Goal: Task Accomplishment & Management: Use online tool/utility

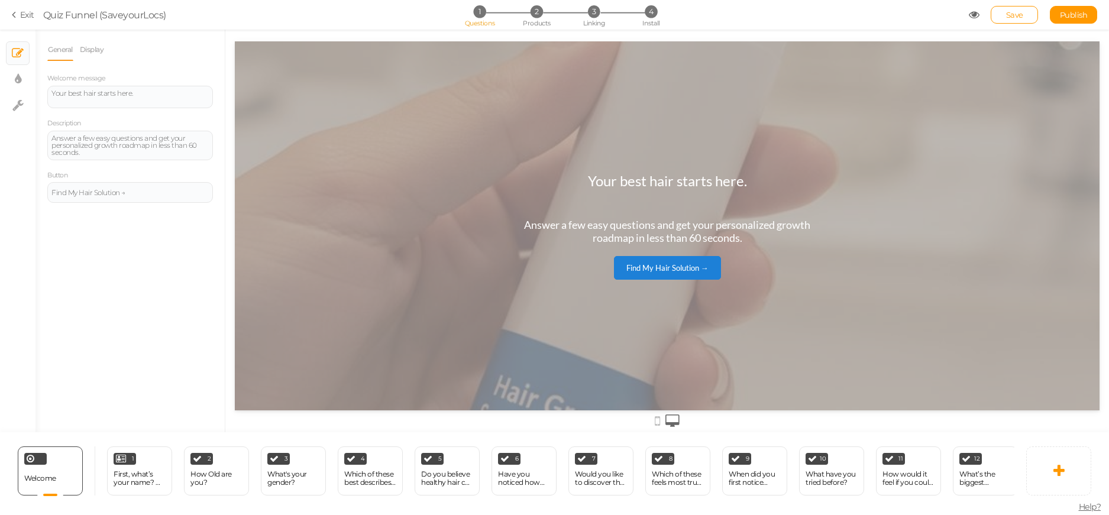
click at [17, 17] on icon at bounding box center [16, 14] width 8 height 11
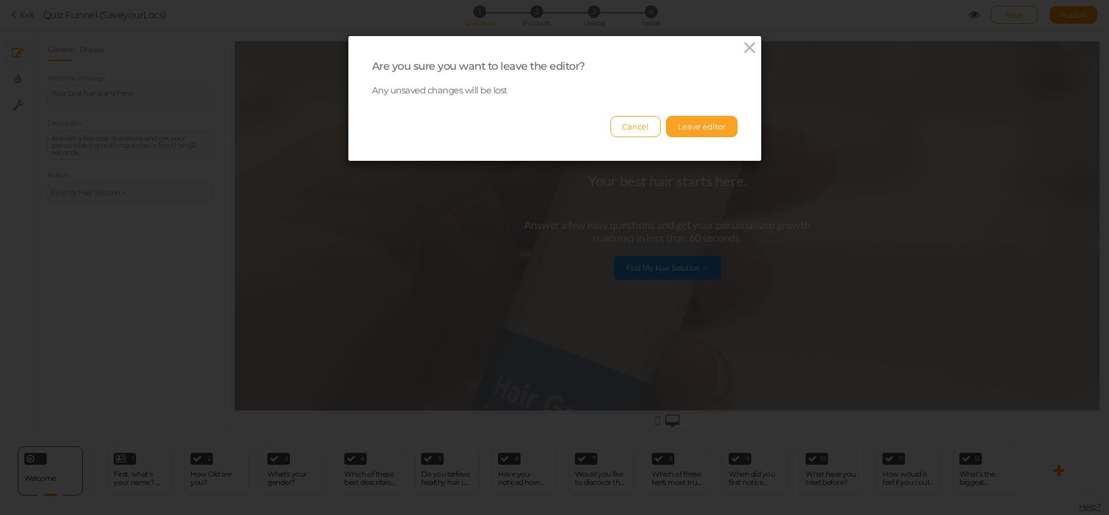
click at [704, 125] on button "Leave editor" at bounding box center [702, 126] width 72 height 21
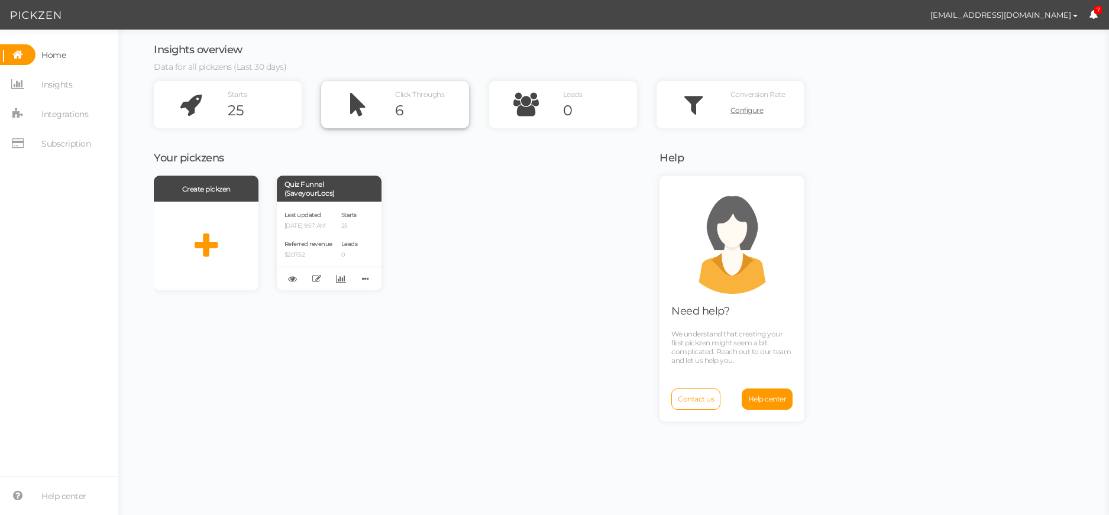
click at [385, 105] on icon at bounding box center [358, 104] width 74 height 47
click at [334, 105] on icon at bounding box center [358, 104] width 74 height 47
click at [224, 103] on icon at bounding box center [191, 104] width 74 height 47
click at [226, 108] on icon at bounding box center [191, 104] width 74 height 47
click at [51, 83] on span "Insights" at bounding box center [56, 84] width 31 height 19
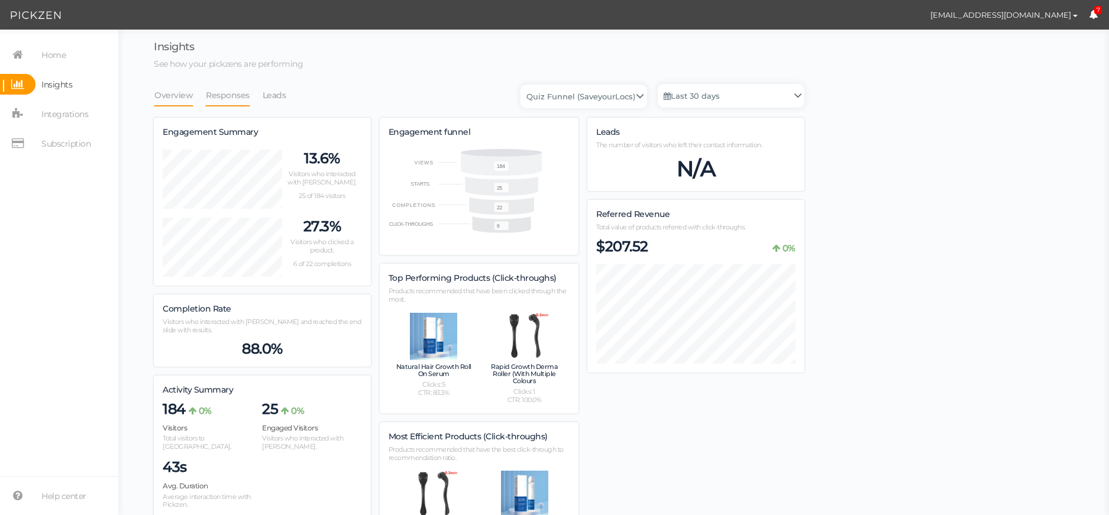
scroll to position [727, 651]
click at [266, 93] on link "Leads" at bounding box center [274, 95] width 25 height 22
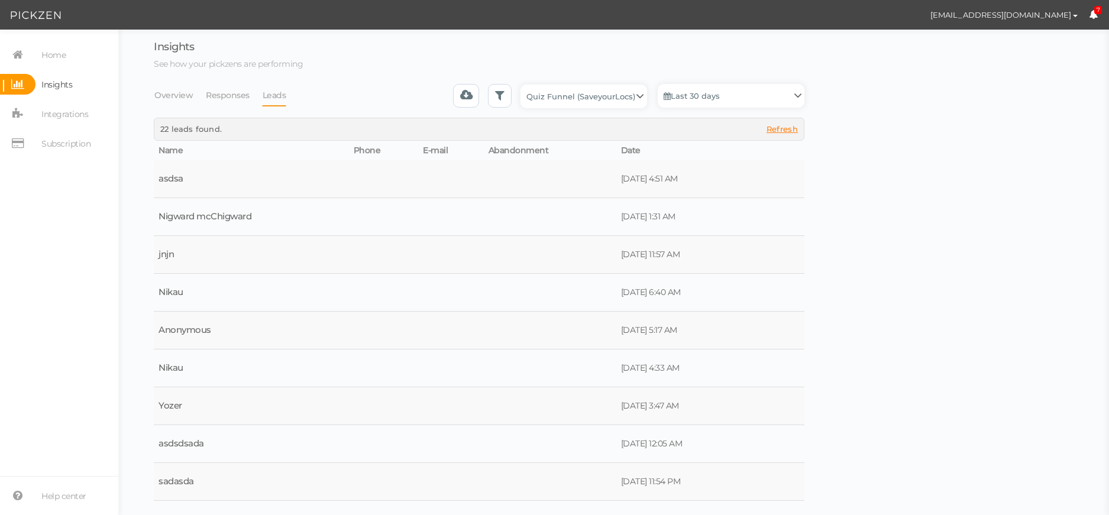
click at [781, 126] on span "Refresh" at bounding box center [781, 128] width 31 height 9
click at [782, 134] on span "Refresh" at bounding box center [781, 128] width 31 height 9
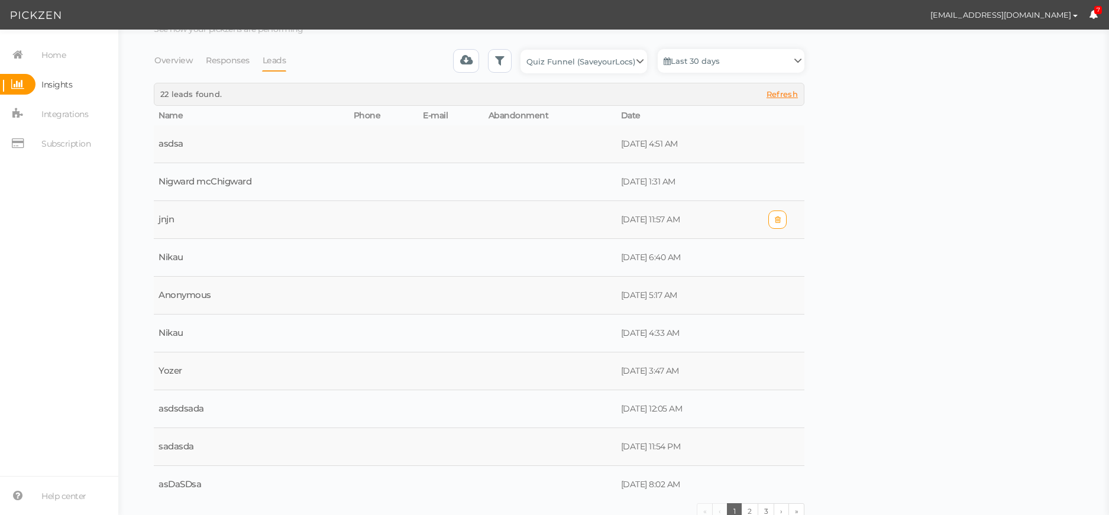
scroll to position [42, 0]
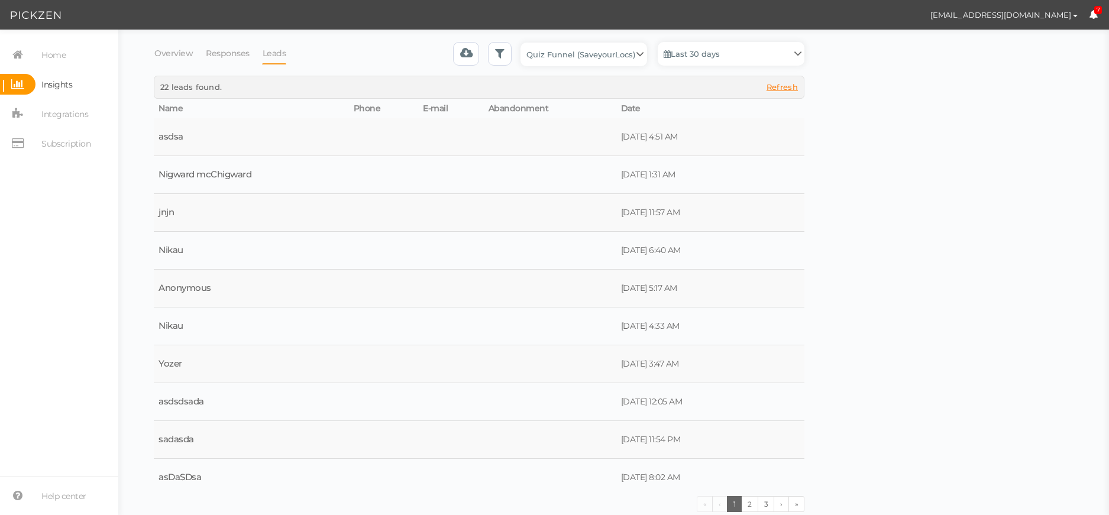
click at [53, 41] on section "Home Insights Integrations Subscription Help center" at bounding box center [59, 273] width 118 height 486
click at [53, 54] on span "Home" at bounding box center [53, 55] width 24 height 19
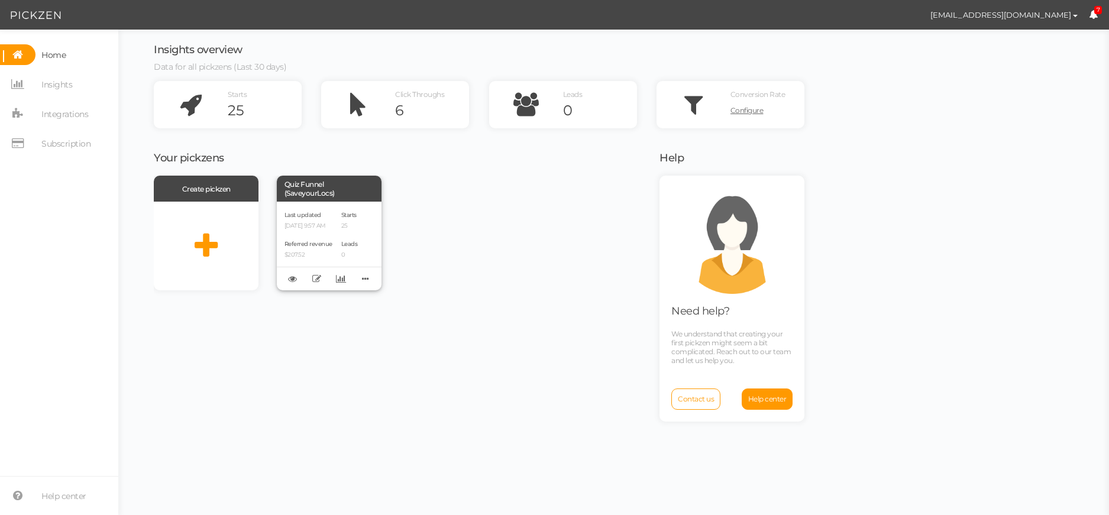
click at [342, 247] on div "Last updated [DATE] 9:57 AM Referred revenue $207.52 Starts 25 Leads 0" at bounding box center [329, 246] width 105 height 89
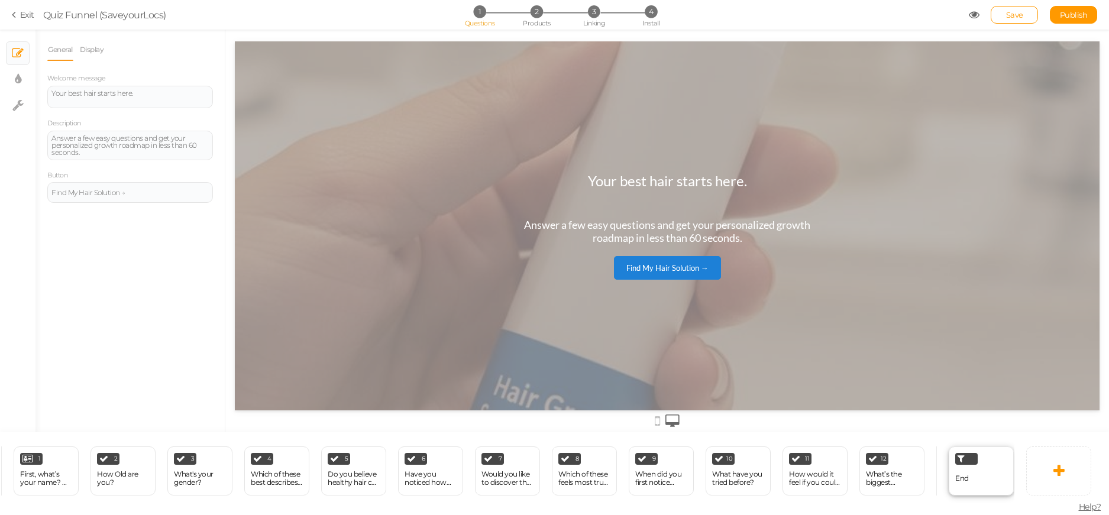
scroll to position [0, 95]
click at [975, 469] on div "End" at bounding box center [979, 471] width 65 height 49
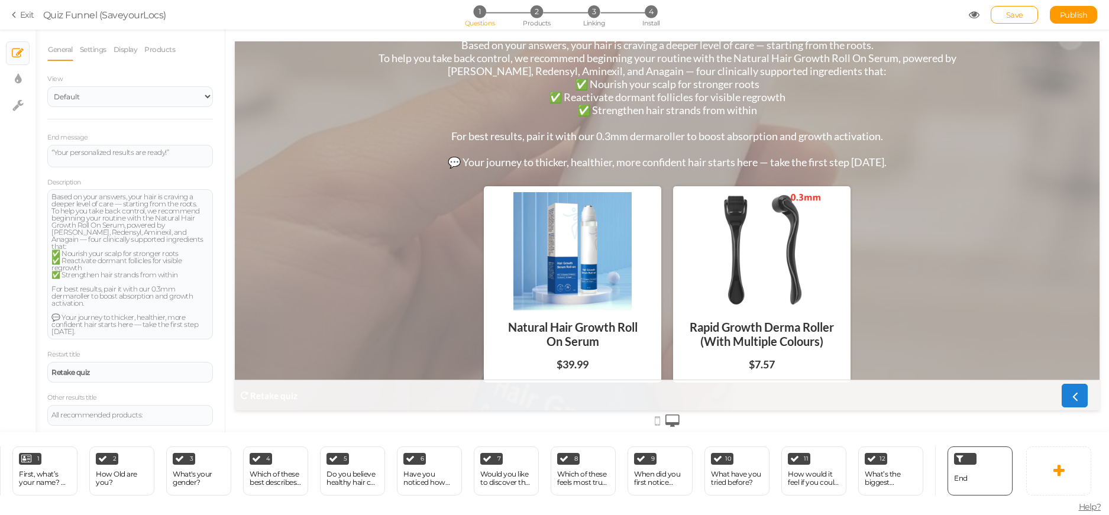
scroll to position [77, 0]
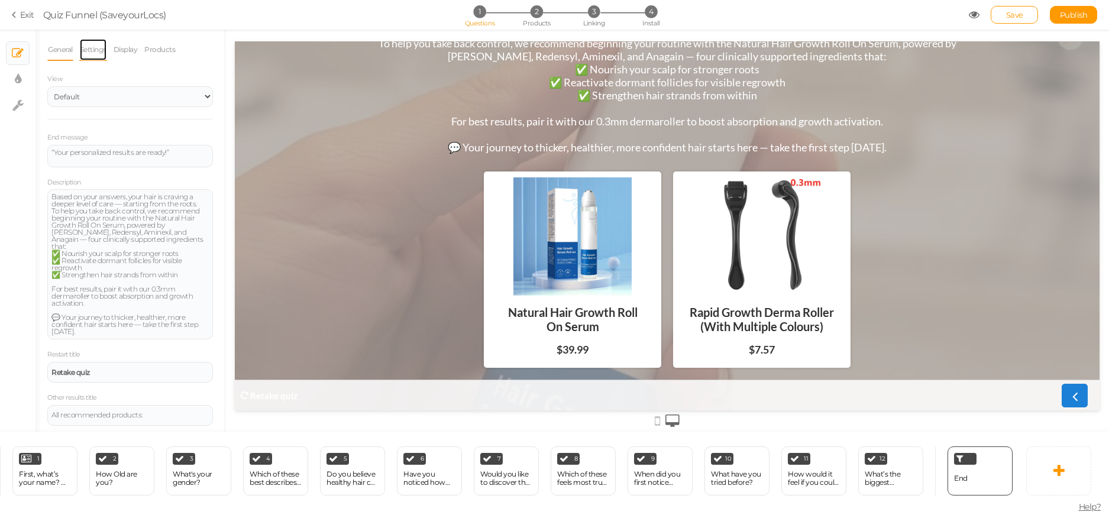
click at [93, 47] on link "Settings" at bounding box center [93, 49] width 28 height 22
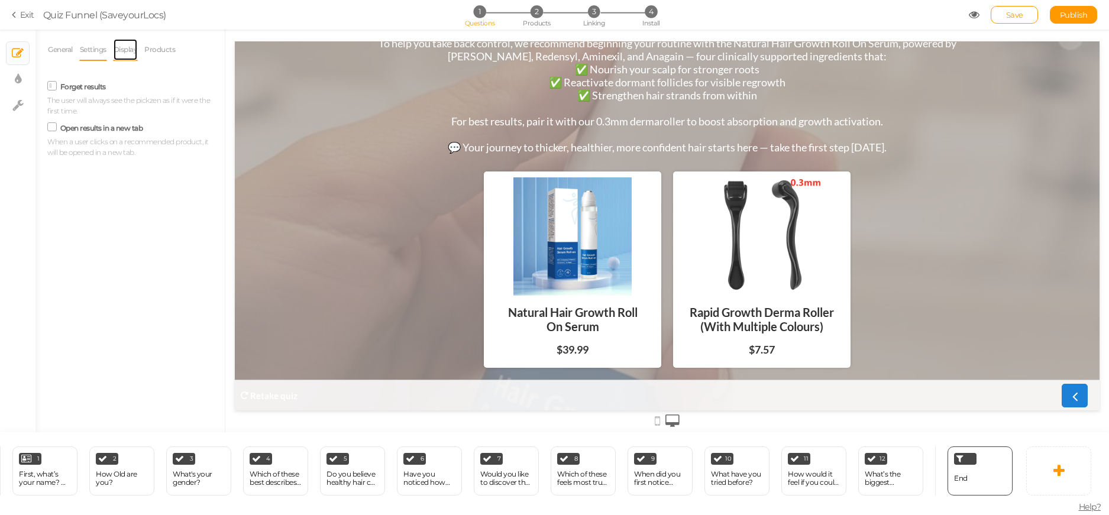
click at [121, 51] on link "Display" at bounding box center [125, 49] width 25 height 22
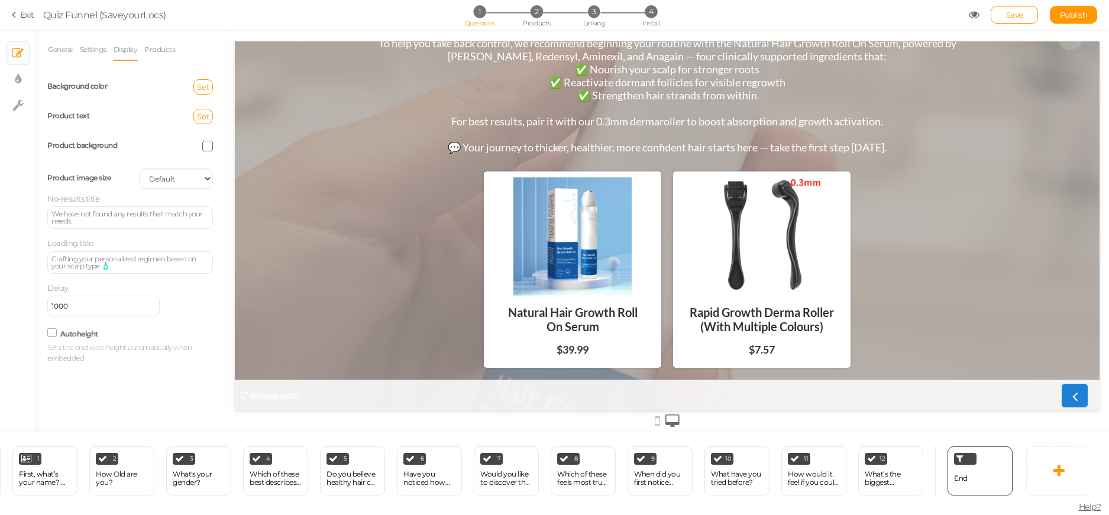
click at [178, 54] on li "Products" at bounding box center [163, 49] width 38 height 22
click at [172, 50] on link "Products" at bounding box center [160, 49] width 32 height 22
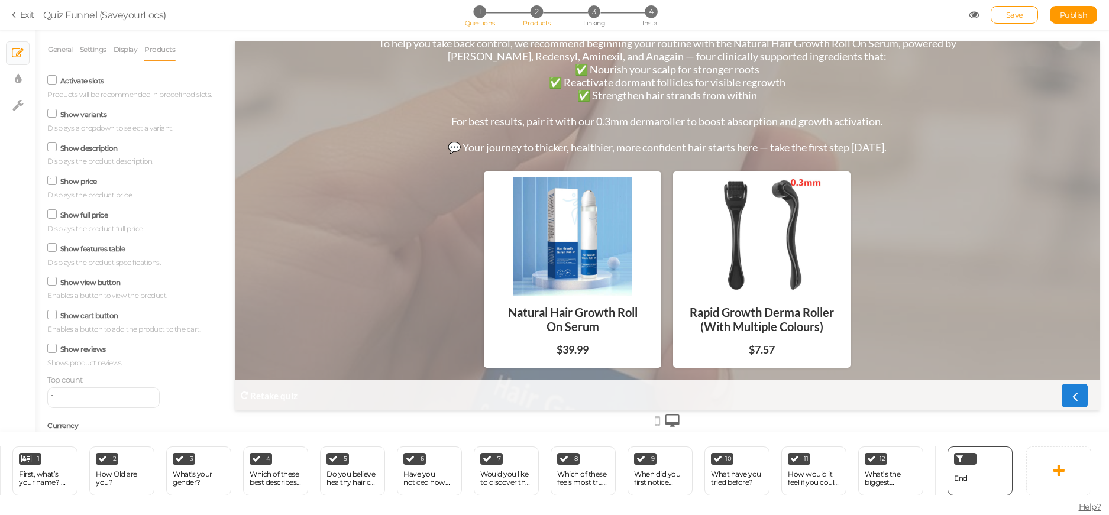
click at [530, 19] on span "Products" at bounding box center [537, 23] width 28 height 8
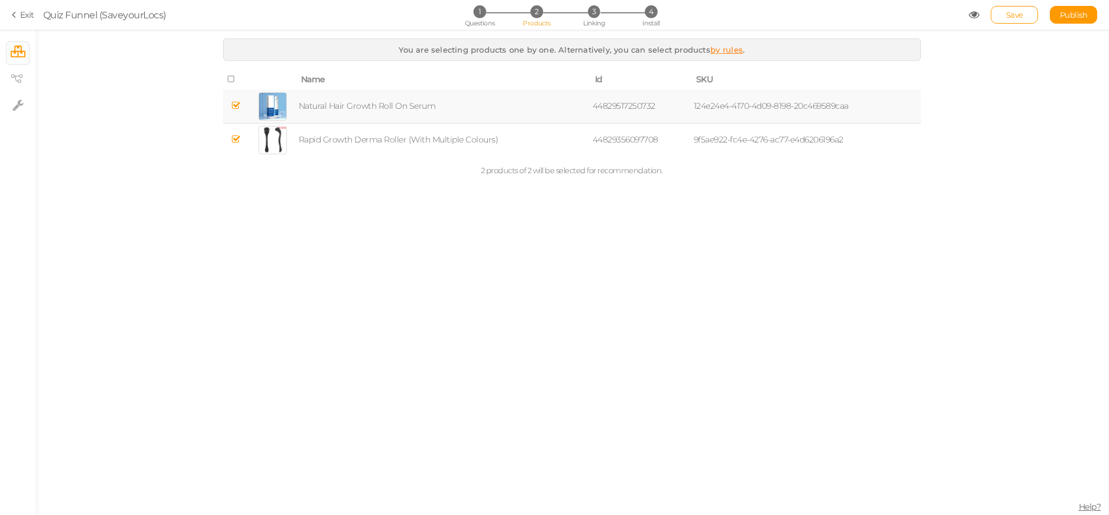
click at [276, 108] on div at bounding box center [272, 106] width 28 height 28
click at [275, 109] on div at bounding box center [272, 106] width 28 height 28
click at [597, 14] on span "3" at bounding box center [593, 11] width 12 height 12
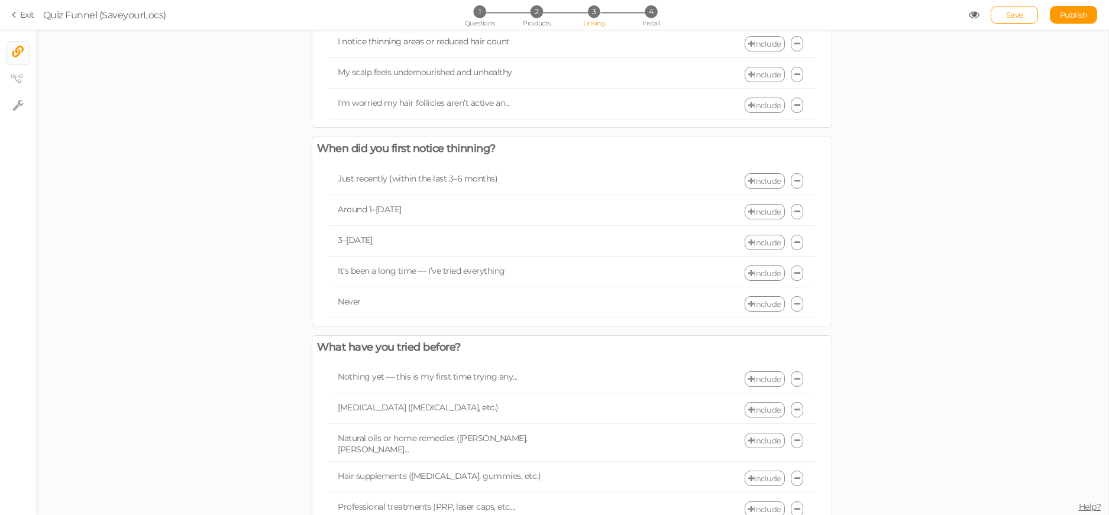
scroll to position [1065, 0]
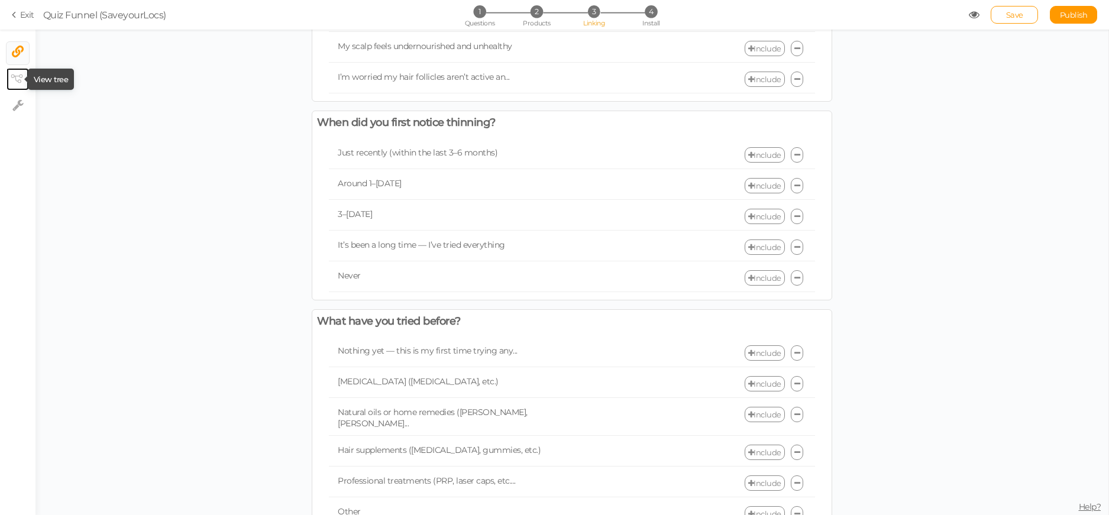
click at [22, 80] on icon at bounding box center [17, 79] width 12 height 9
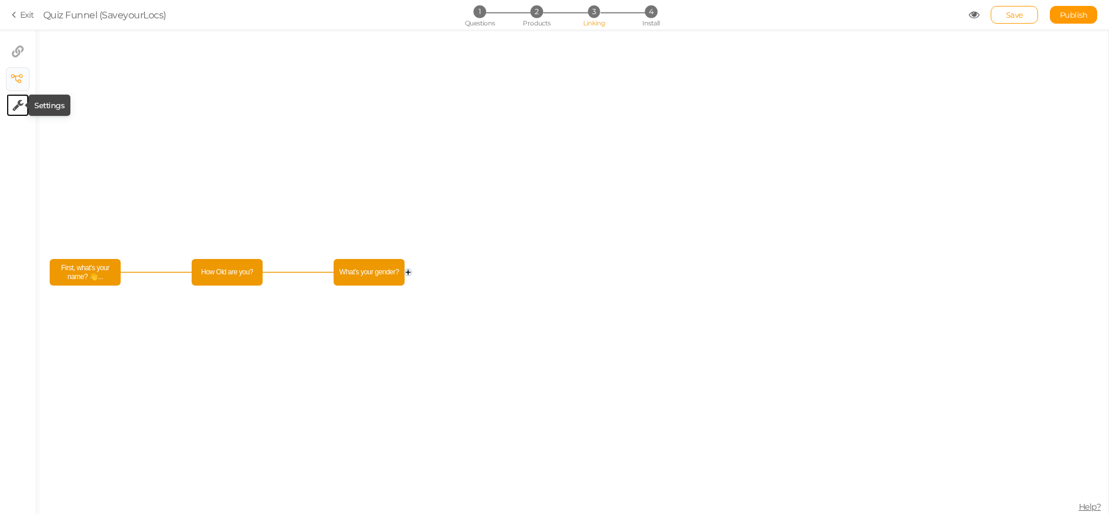
click at [21, 103] on icon at bounding box center [17, 105] width 11 height 12
select select "en"
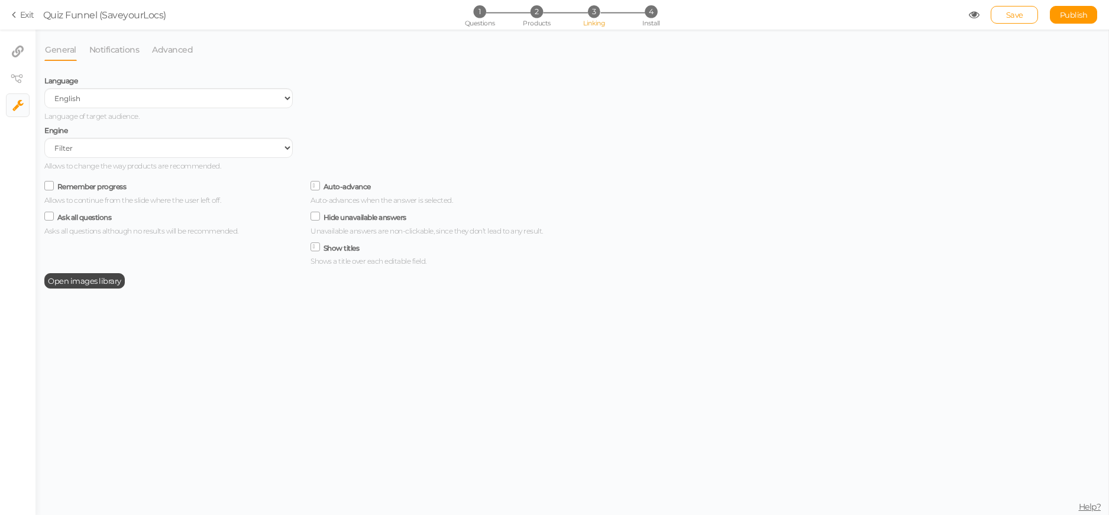
click at [17, 14] on icon at bounding box center [16, 14] width 8 height 11
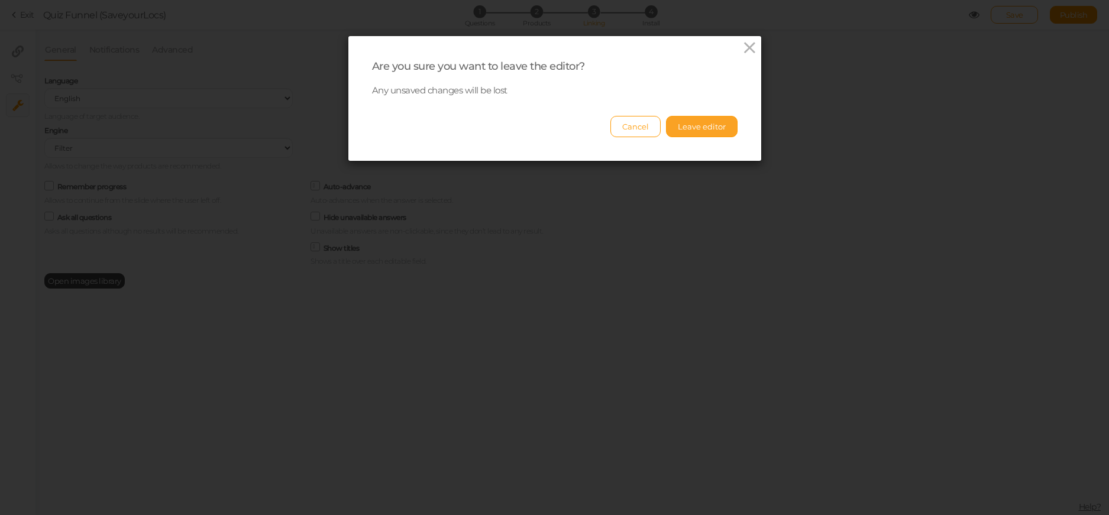
click at [691, 125] on button "Leave editor" at bounding box center [702, 126] width 72 height 21
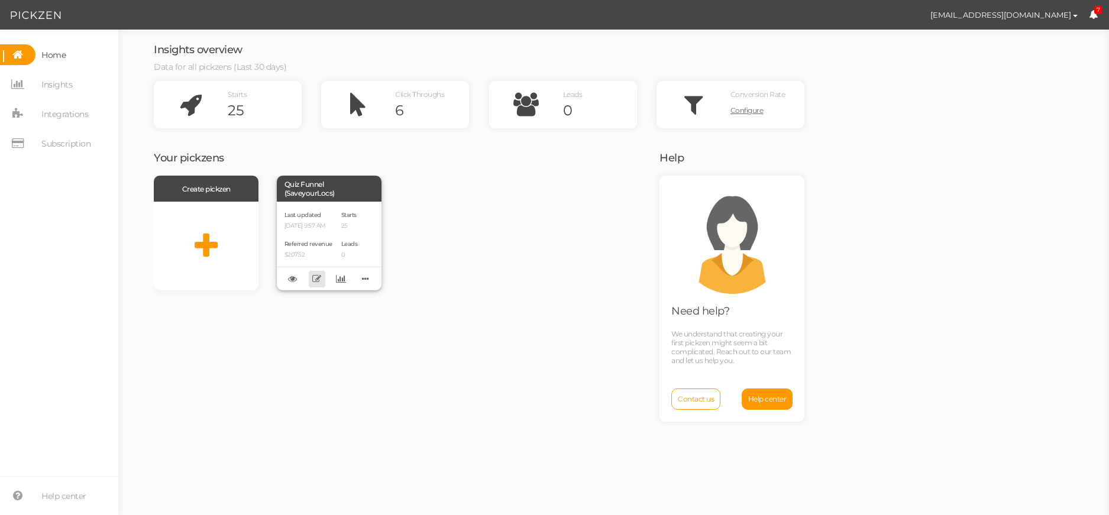
click at [313, 279] on icon at bounding box center [316, 278] width 9 height 9
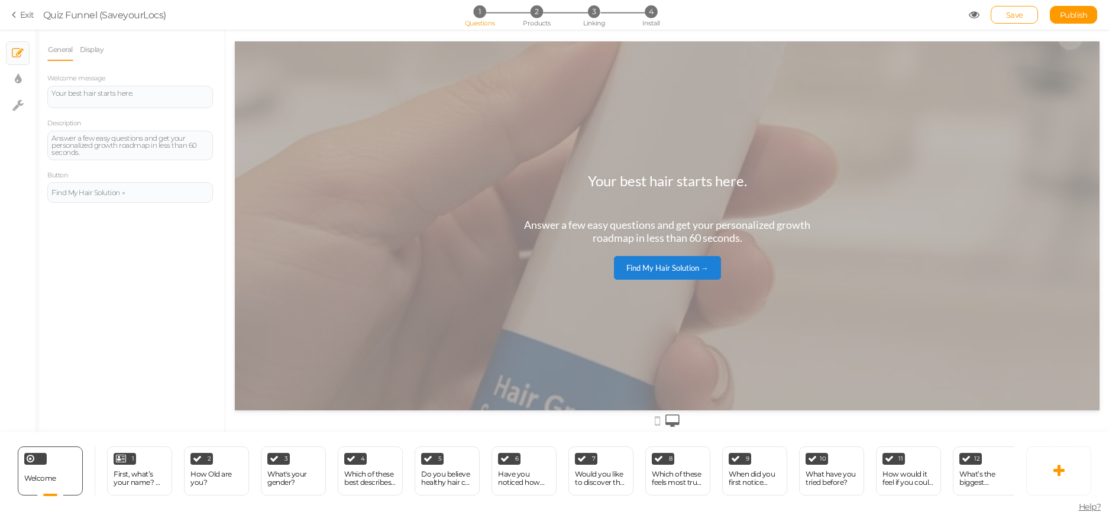
click at [27, 9] on link "Exit" at bounding box center [23, 15] width 22 height 12
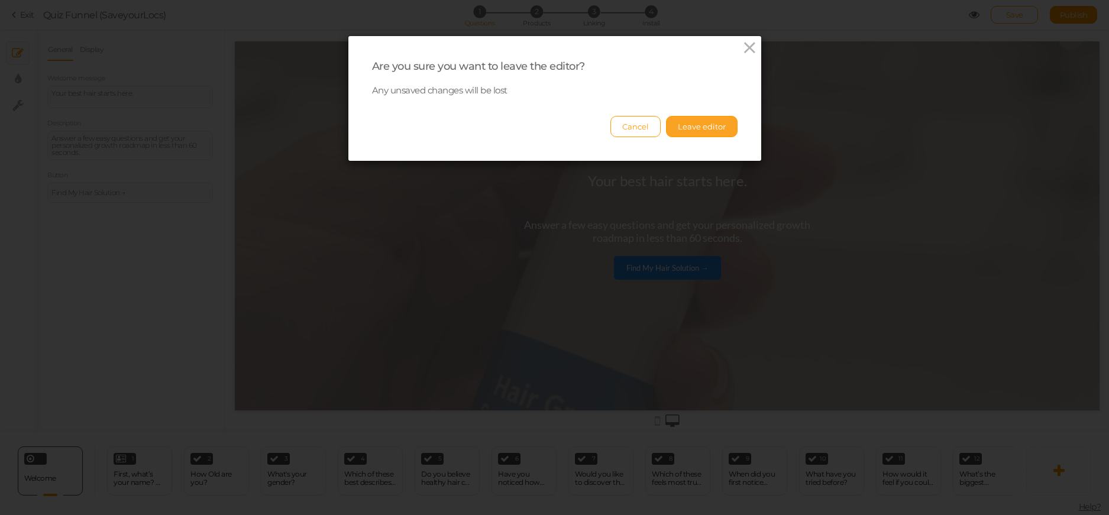
click at [698, 122] on button "Leave editor" at bounding box center [702, 126] width 72 height 21
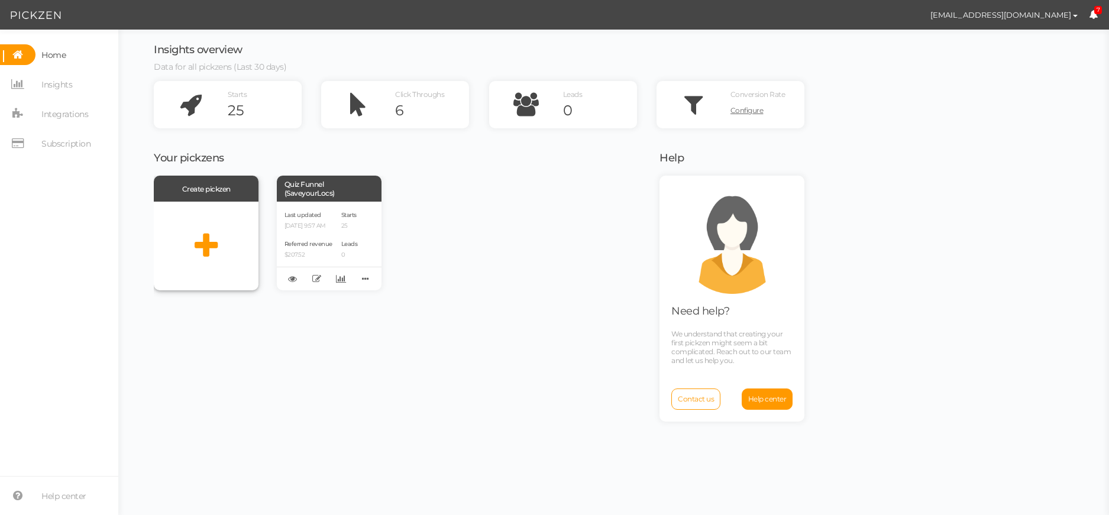
click at [207, 238] on icon at bounding box center [206, 246] width 23 height 30
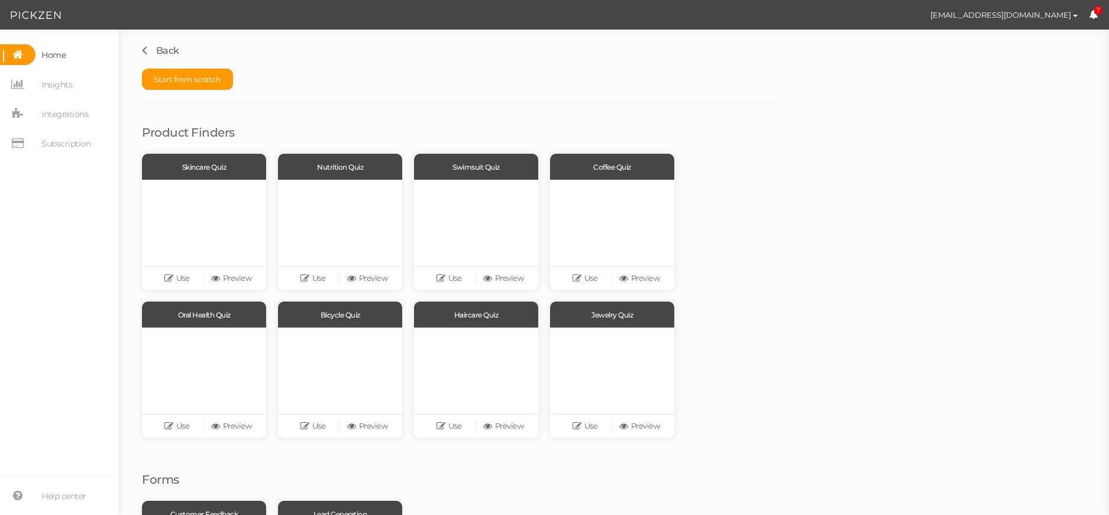
click at [157, 52] on link "Back" at bounding box center [160, 50] width 37 height 11
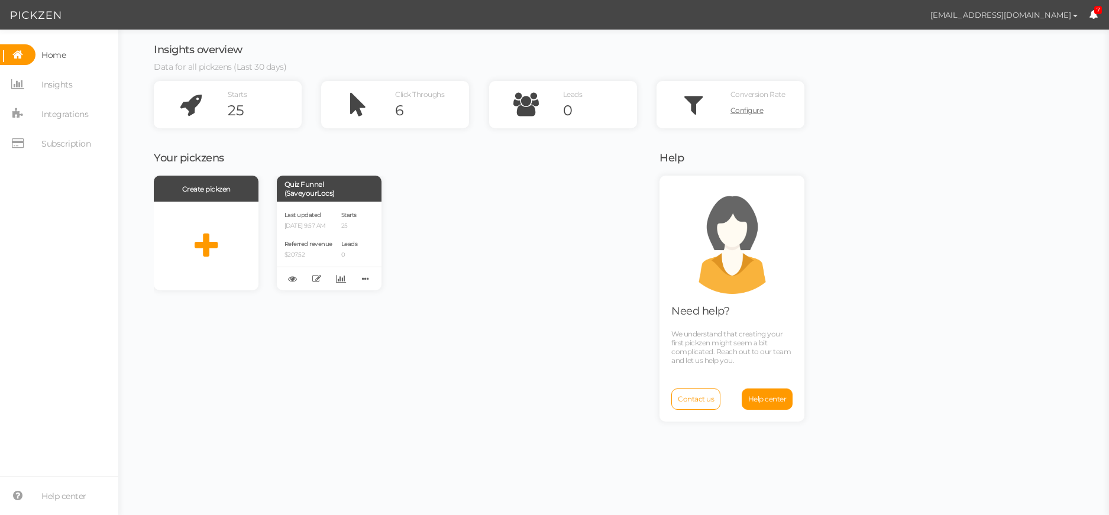
click at [1056, 17] on span "[EMAIL_ADDRESS][DOMAIN_NAME]" at bounding box center [1000, 14] width 141 height 9
click at [833, 132] on div "Insights overview Data for all pickzens (Last 30 days) Starts 25 Click Throughs…" at bounding box center [613, 273] width 967 height 486
click at [319, 215] on span "Last updated" at bounding box center [302, 215] width 37 height 8
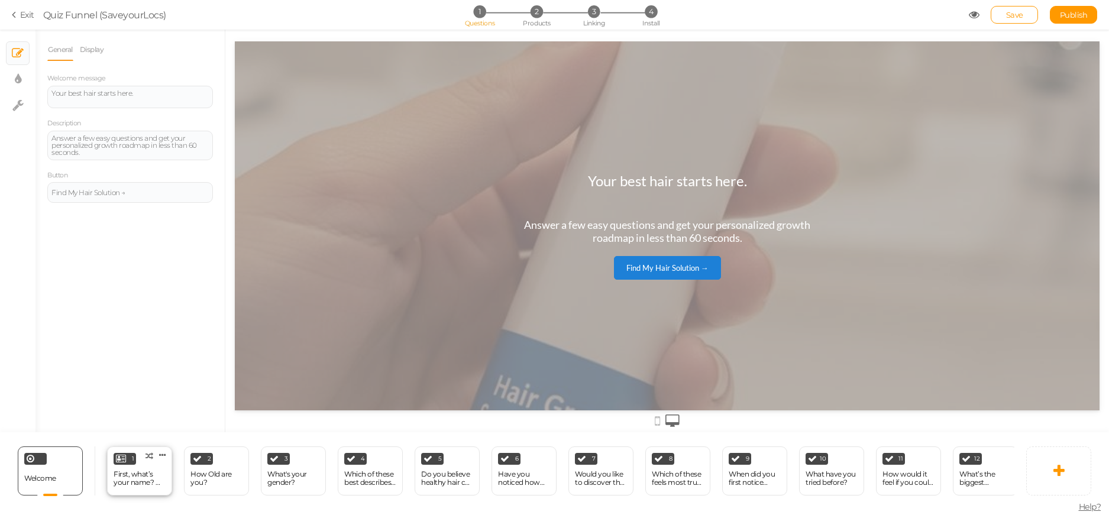
click at [128, 454] on div "1" at bounding box center [125, 459] width 22 height 12
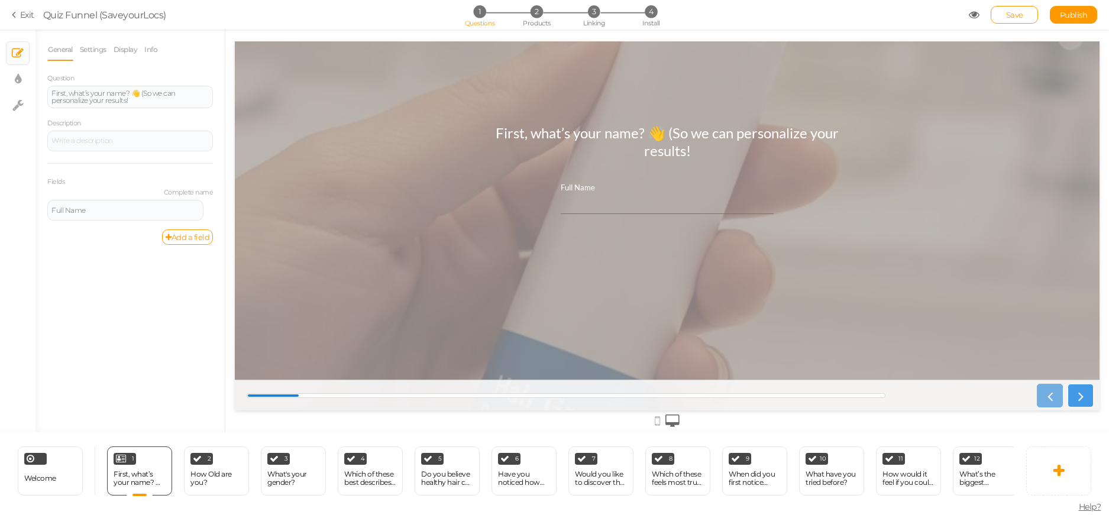
click at [1079, 394] on icon at bounding box center [1080, 395] width 15 height 15
click at [195, 462] on div "2 How Old are you? × Define the conditions to show this slide. Clone Change typ…" at bounding box center [216, 471] width 65 height 49
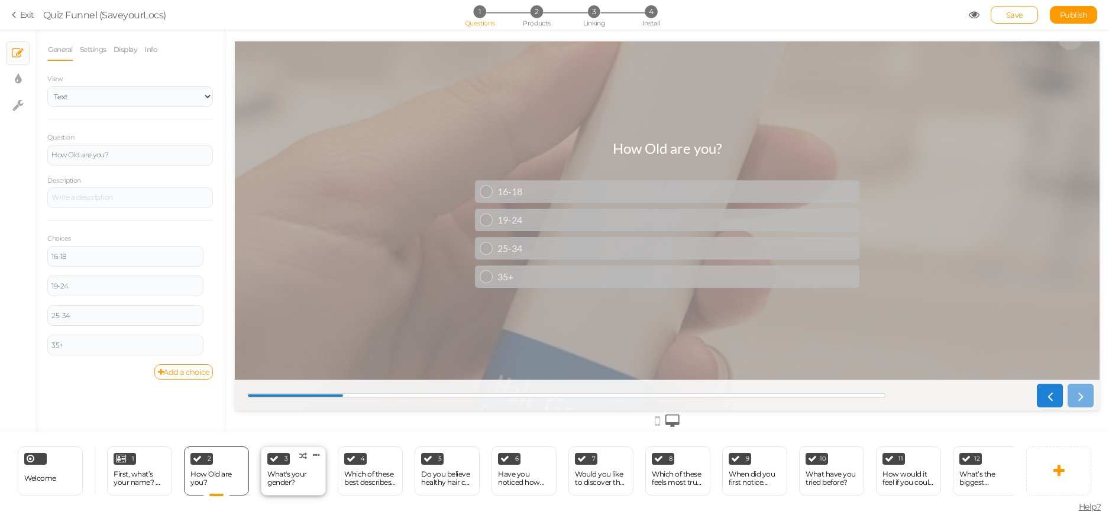
click at [290, 476] on div "What's your gender?" at bounding box center [293, 478] width 52 height 17
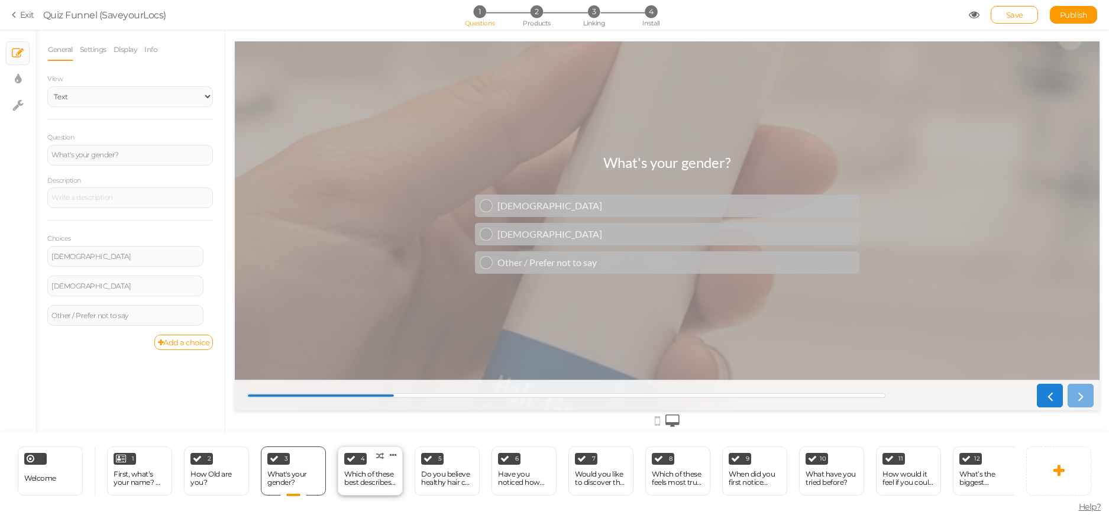
click at [340, 455] on div "4 Which of these best describes your current lifestyle? × Define the conditions…" at bounding box center [370, 471] width 65 height 49
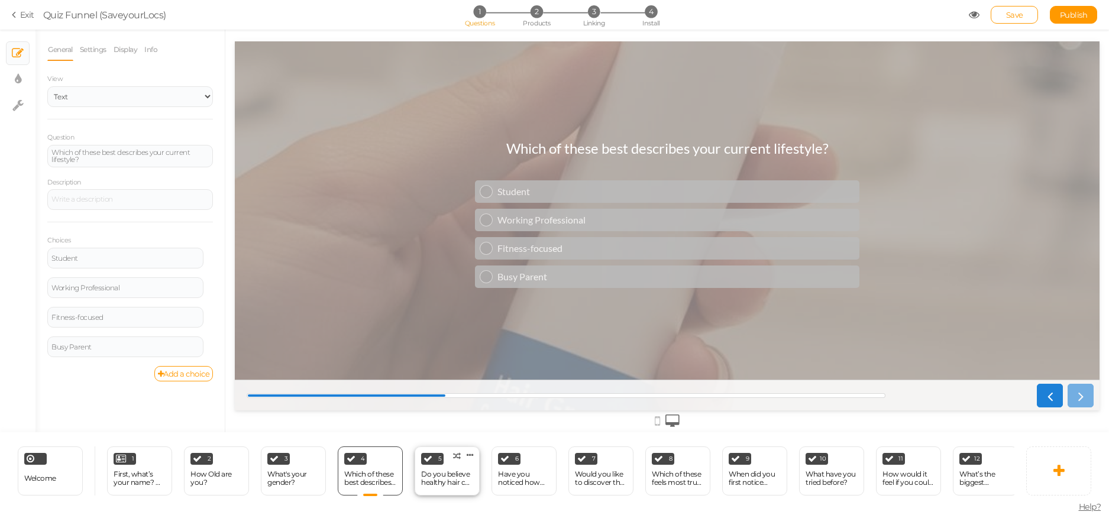
click at [430, 470] on div "Do you believe healthy hair can change the way you feel about yourself?" at bounding box center [447, 478] width 52 height 17
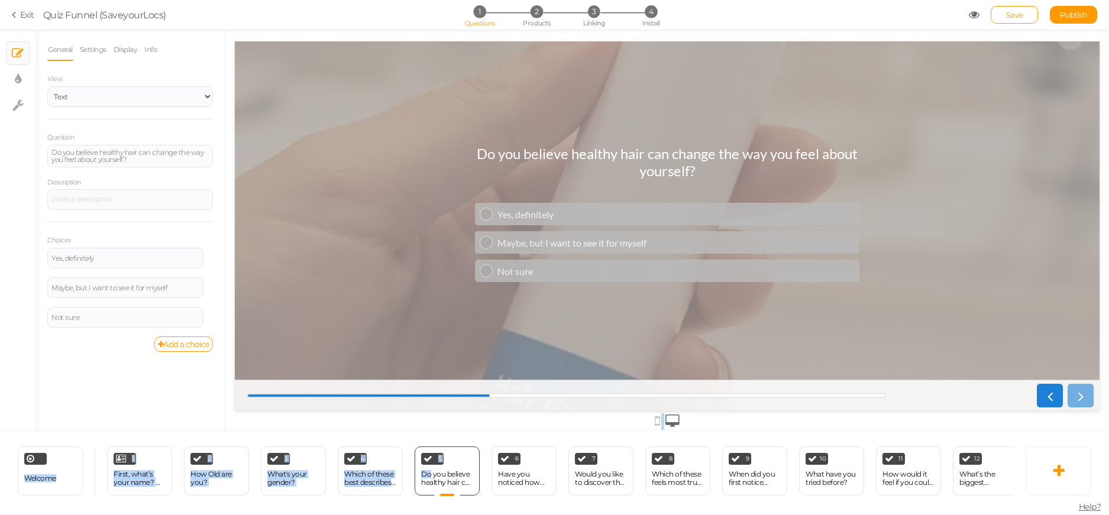
drag, startPoint x: 397, startPoint y: 411, endPoint x: 154, endPoint y: 361, distance: 247.5
click at [397, 411] on div at bounding box center [667, 420] width 865 height 20
click at [528, 415] on div at bounding box center [667, 420] width 865 height 20
click at [510, 460] on div "6 Have you noticed how even small changes in your hair can affect your confiden…" at bounding box center [523, 471] width 65 height 49
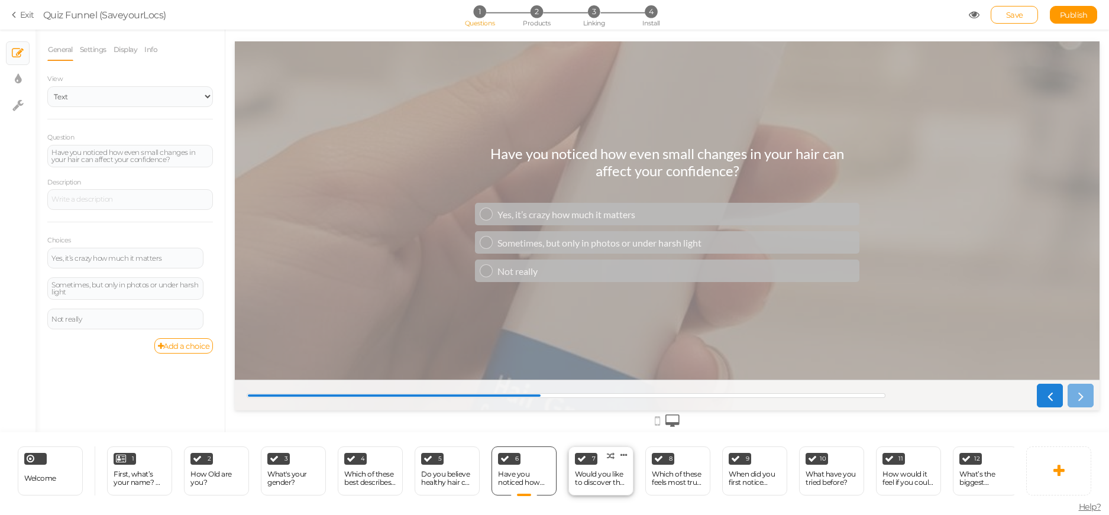
click at [604, 470] on div "Would you like to discover the biggest reason why hair often struggles to stay …" at bounding box center [601, 478] width 52 height 17
click at [675, 460] on div "8 Which of these feels most true for you right now? × Define the conditions to …" at bounding box center [677, 471] width 65 height 49
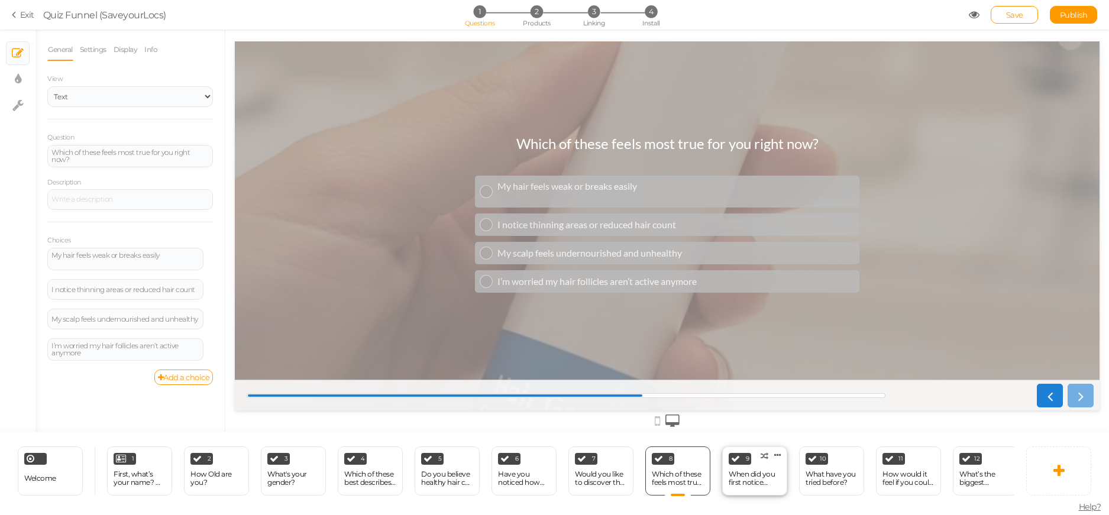
click at [739, 457] on icon at bounding box center [735, 458] width 9 height 9
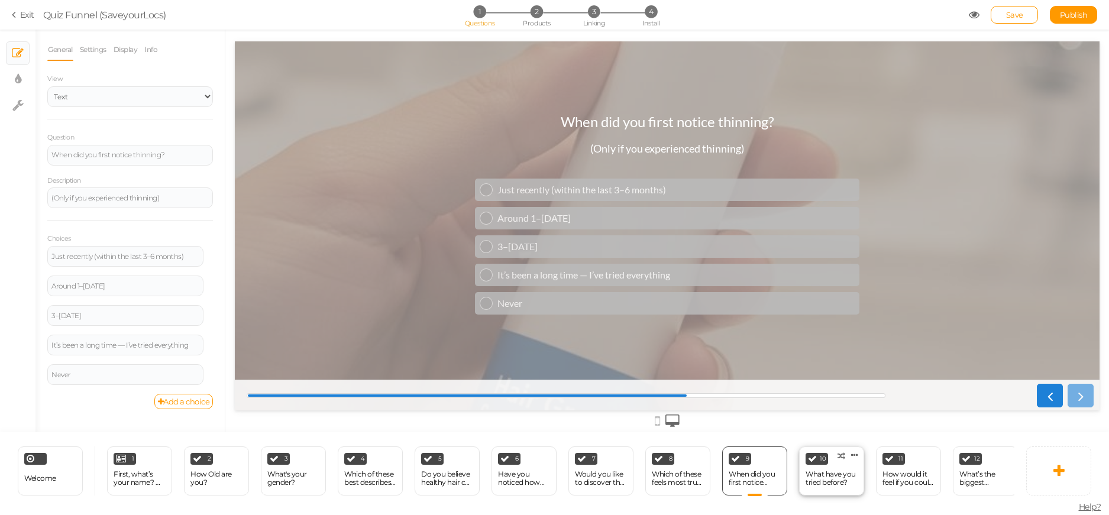
click at [819, 473] on div "What have you tried before?" at bounding box center [831, 478] width 52 height 17
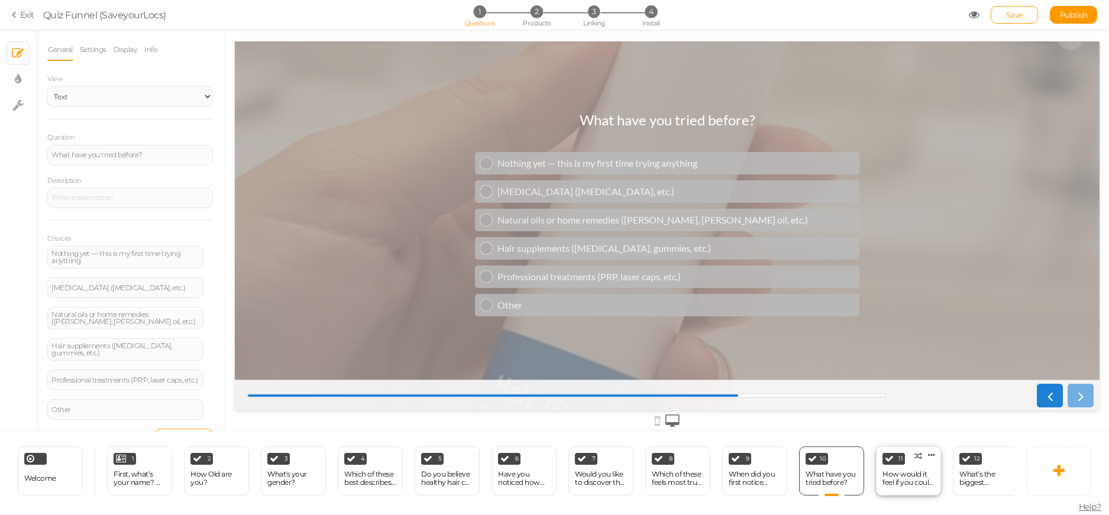
click at [881, 467] on div "11 How would it feel if you could look in the mirror and not worry about your h…" at bounding box center [908, 471] width 65 height 49
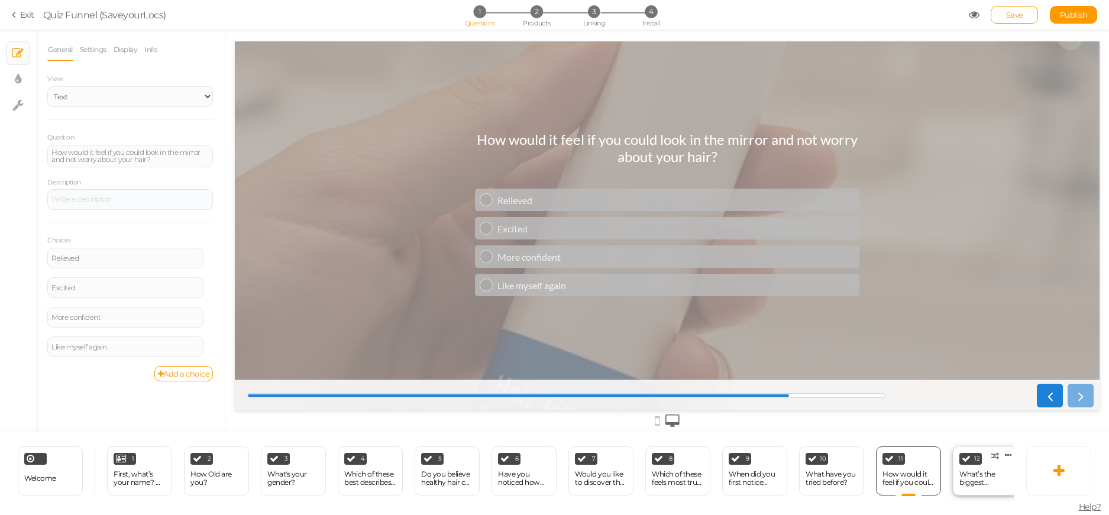
click at [972, 460] on div "12" at bounding box center [970, 459] width 22 height 12
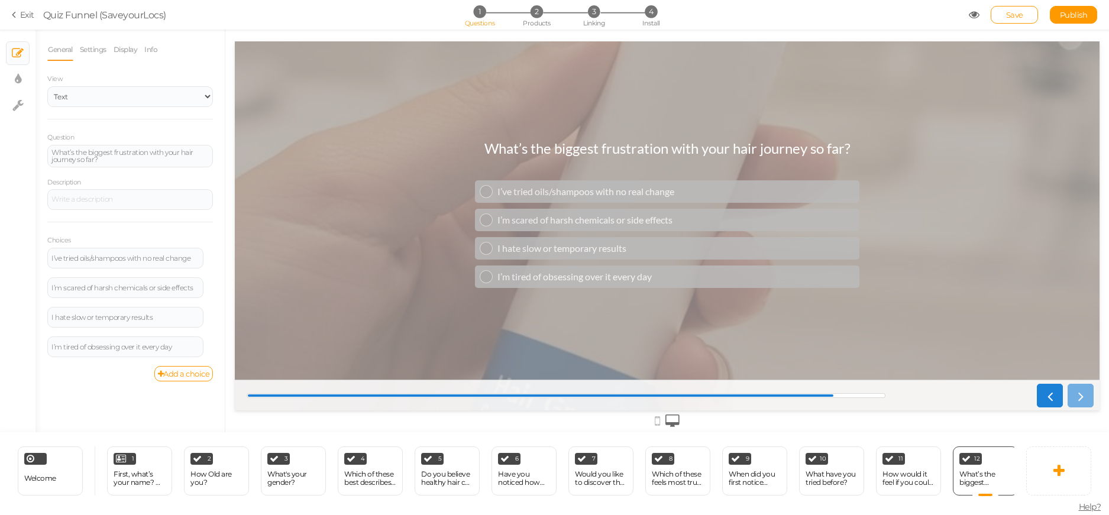
click at [1081, 399] on div at bounding box center [1063, 396] width 62 height 24
drag, startPoint x: 1014, startPoint y: 507, endPoint x: 1008, endPoint y: 507, distance: 6.5
click at [1012, 507] on div "Welcome Delete 1 First, what’s your name? 👋 (So we can personalize your results…" at bounding box center [548, 470] width 1097 height 77
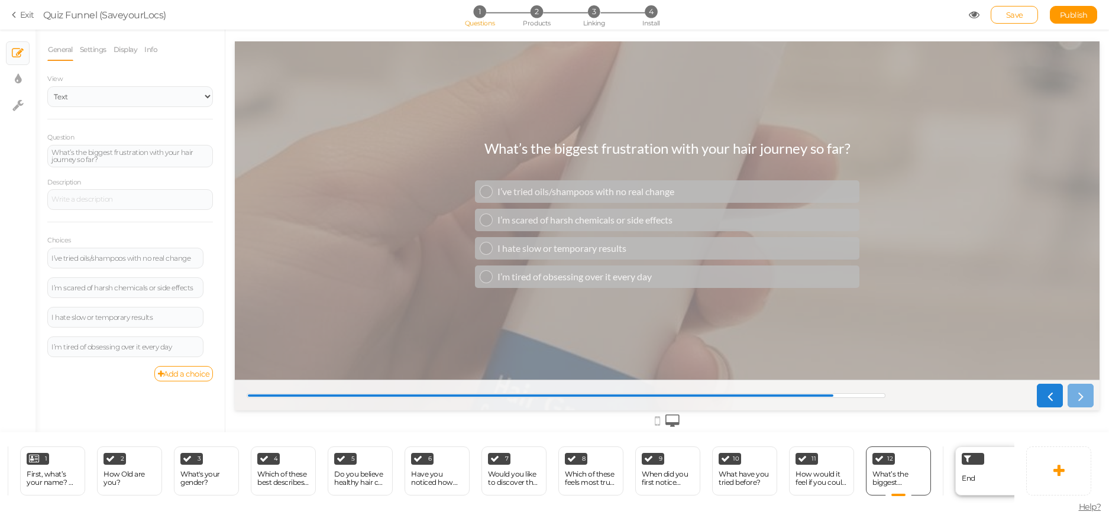
scroll to position [0, 95]
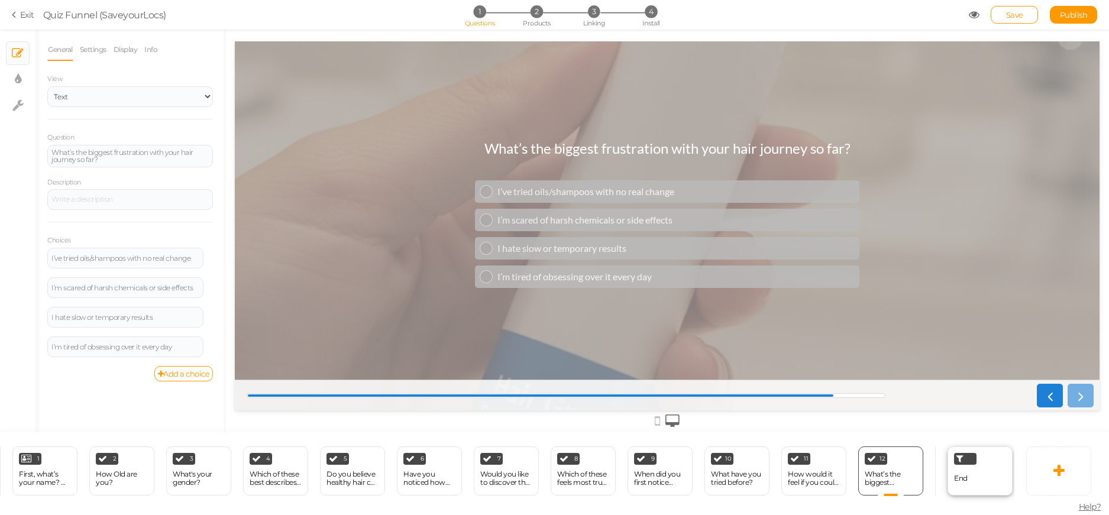
click at [966, 474] on span "End" at bounding box center [961, 478] width 14 height 9
